Goal: Task Accomplishment & Management: Manage account settings

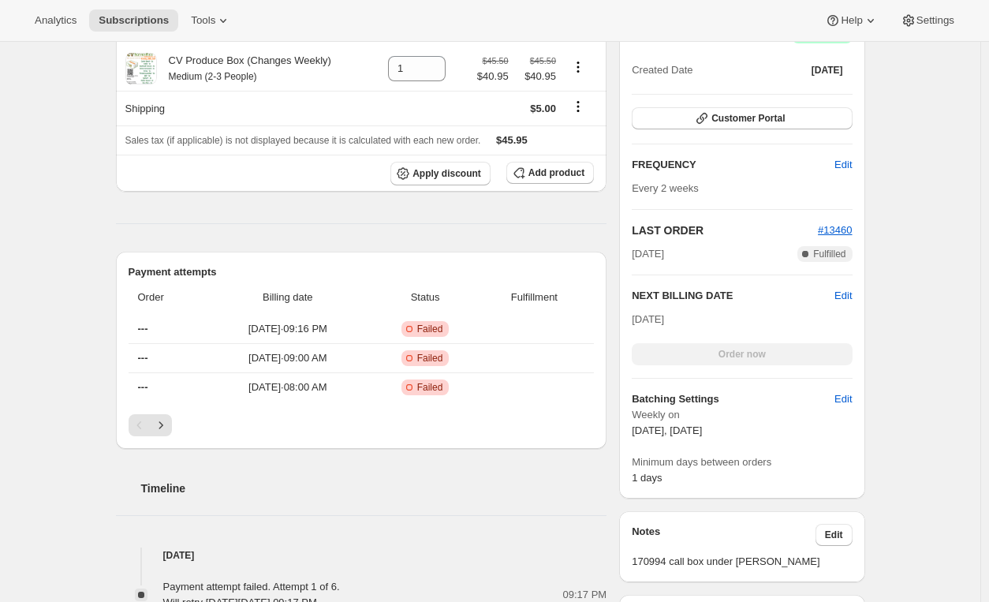
scroll to position [103, 0]
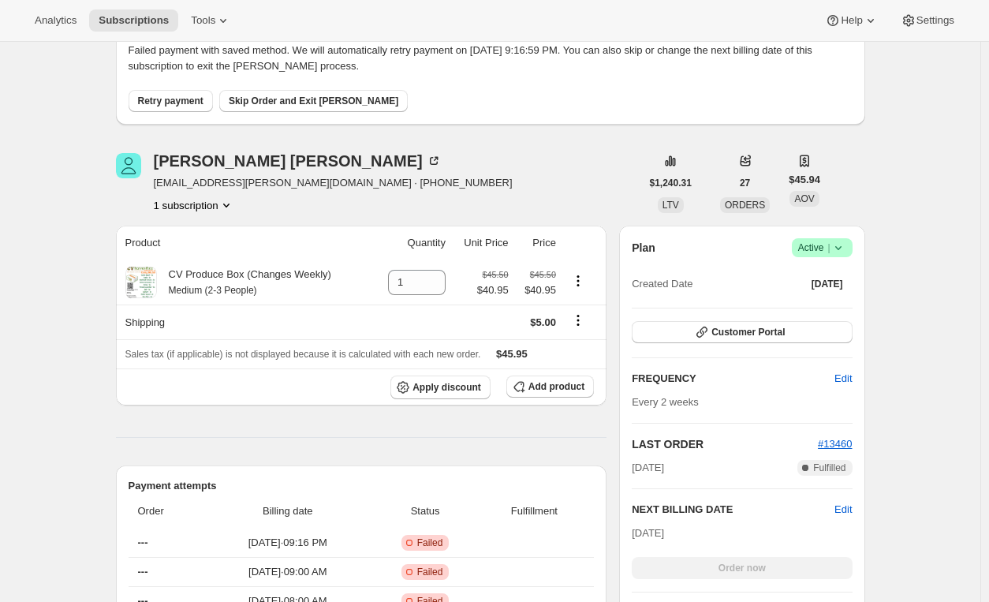
click at [174, 103] on span "Retry payment" at bounding box center [170, 101] width 65 height 13
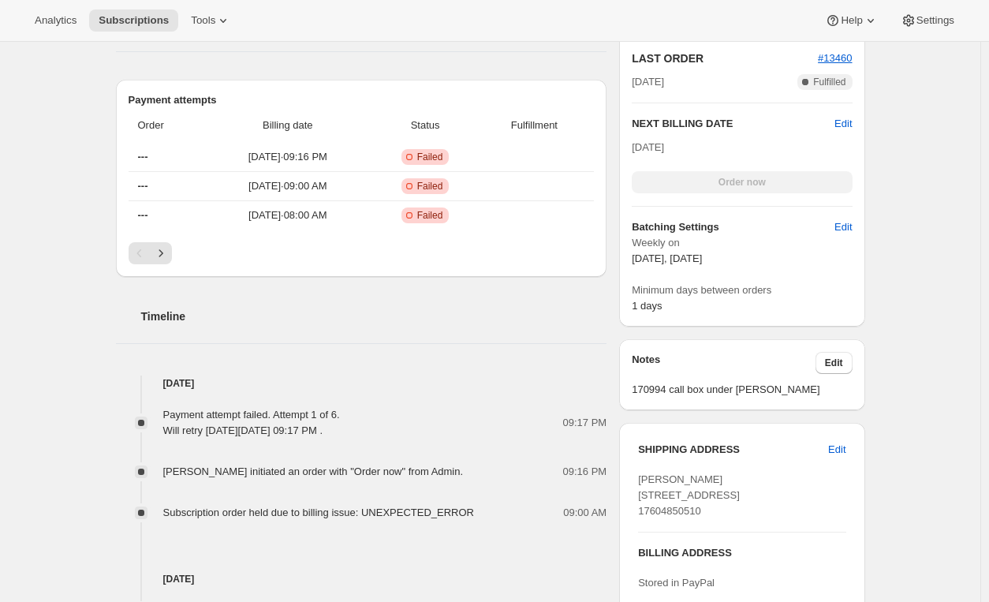
scroll to position [282, 0]
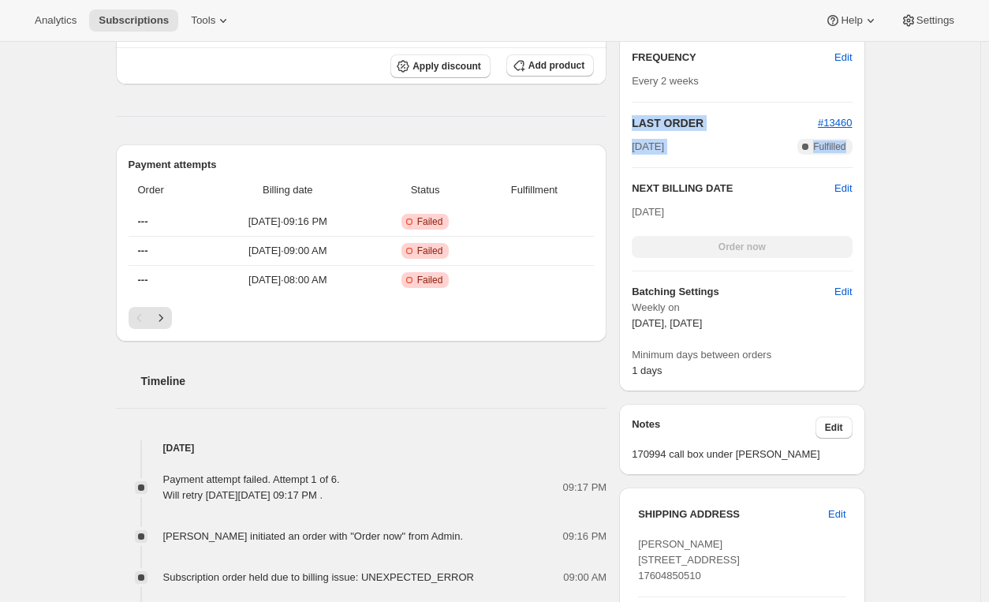
drag, startPoint x: 986, startPoint y: 163, endPoint x: 985, endPoint y: 118, distance: 45.0
click at [981, 136] on div "Subscription #10021306612. This page is ready Subscription #10021306612 Success…" at bounding box center [490, 436] width 981 height 1354
click at [981, 116] on div "Subscription #10021306612. This page is ready Subscription #10021306612 Success…" at bounding box center [490, 436] width 981 height 1354
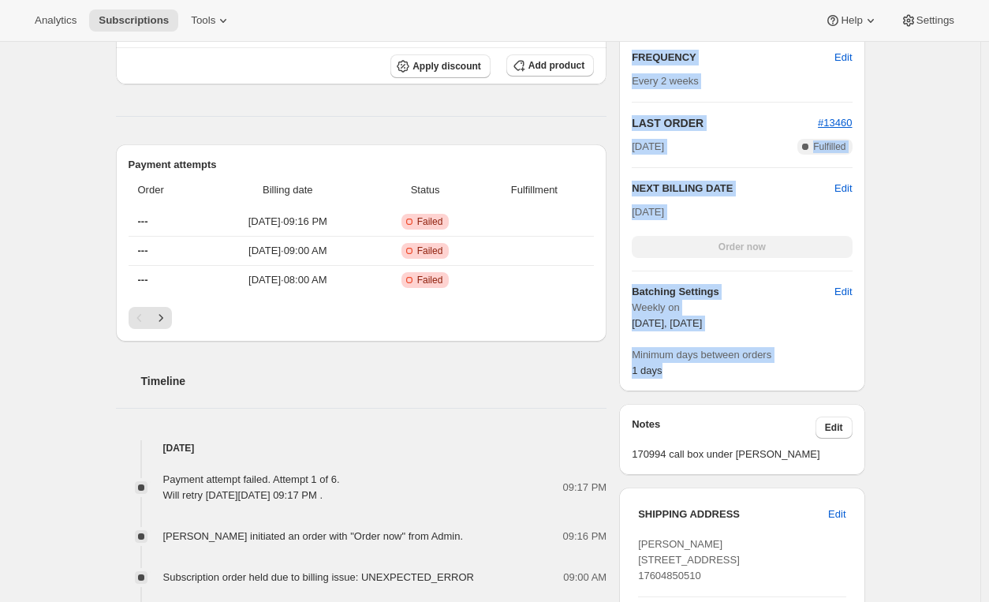
drag, startPoint x: 984, startPoint y: 93, endPoint x: 996, endPoint y: 417, distance: 324.5
click at [988, 319] on html "Analytics Subscriptions Tools Help Settings Skip to content Subscription #10021…" at bounding box center [494, 19] width 989 height 602
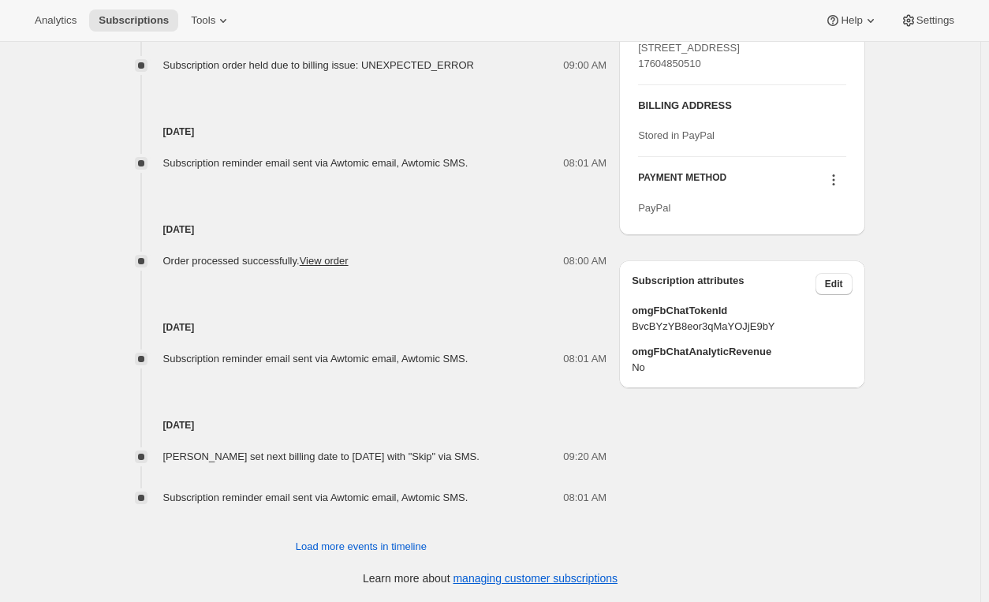
scroll to position [805, 0]
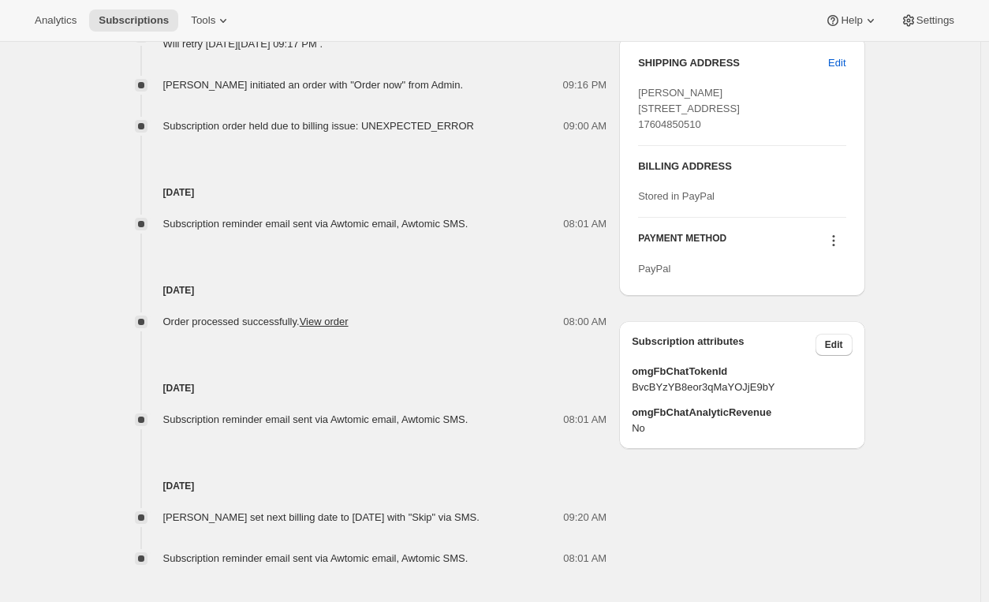
scroll to position [738, 0]
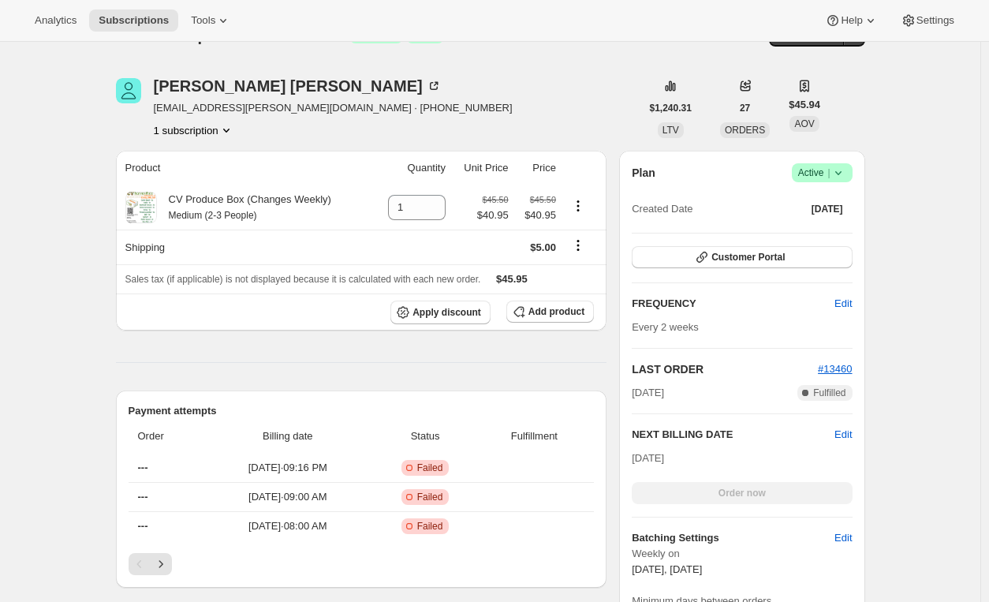
scroll to position [0, 0]
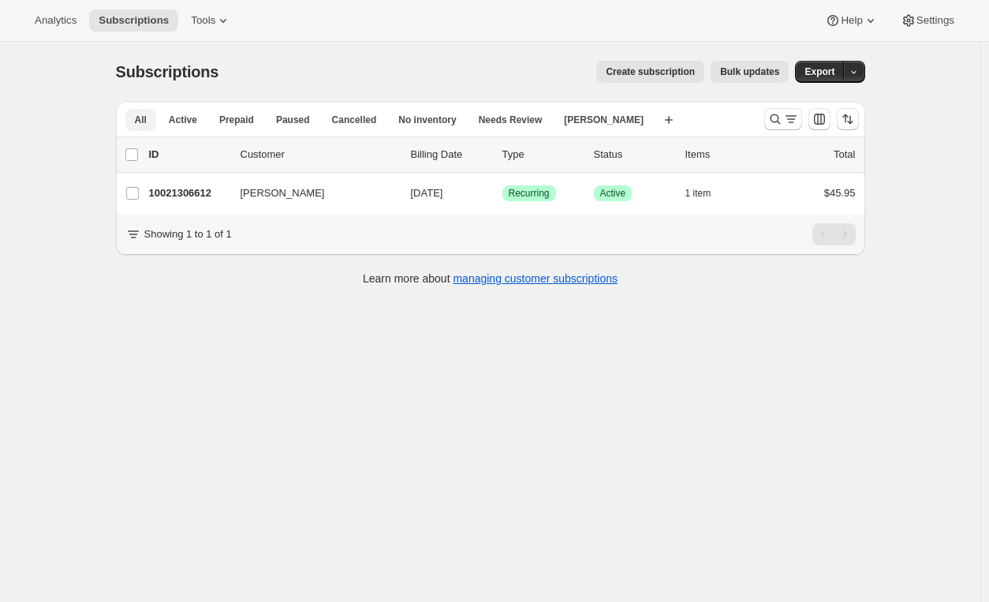
click at [151, 118] on button "All" at bounding box center [140, 120] width 31 height 22
click at [787, 113] on icon "Search and filter results" at bounding box center [791, 119] width 16 height 16
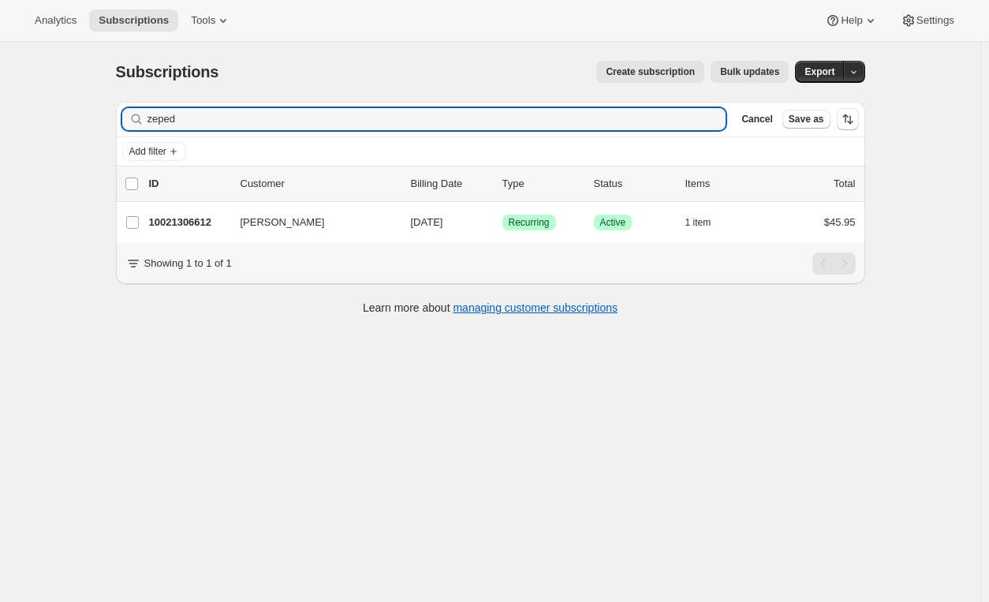
drag, startPoint x: 196, startPoint y: 113, endPoint x: 115, endPoint y: 111, distance: 80.5
click at [115, 111] on div "Filter subscribers zeped Clear Cancel Save as Add filter 0 selected Update next…" at bounding box center [484, 210] width 762 height 242
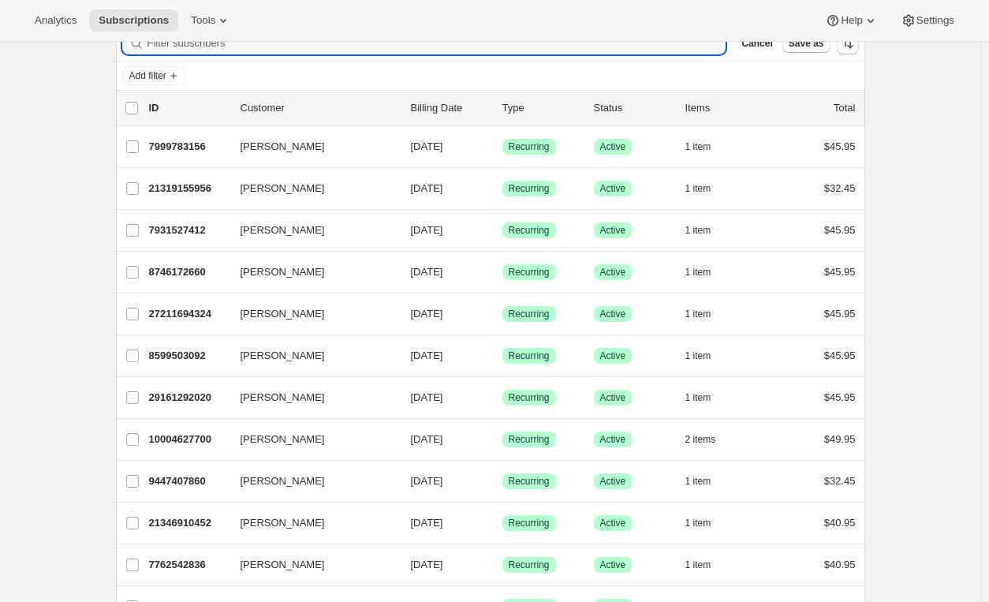
scroll to position [65, 0]
